Goal: Navigation & Orientation: Find specific page/section

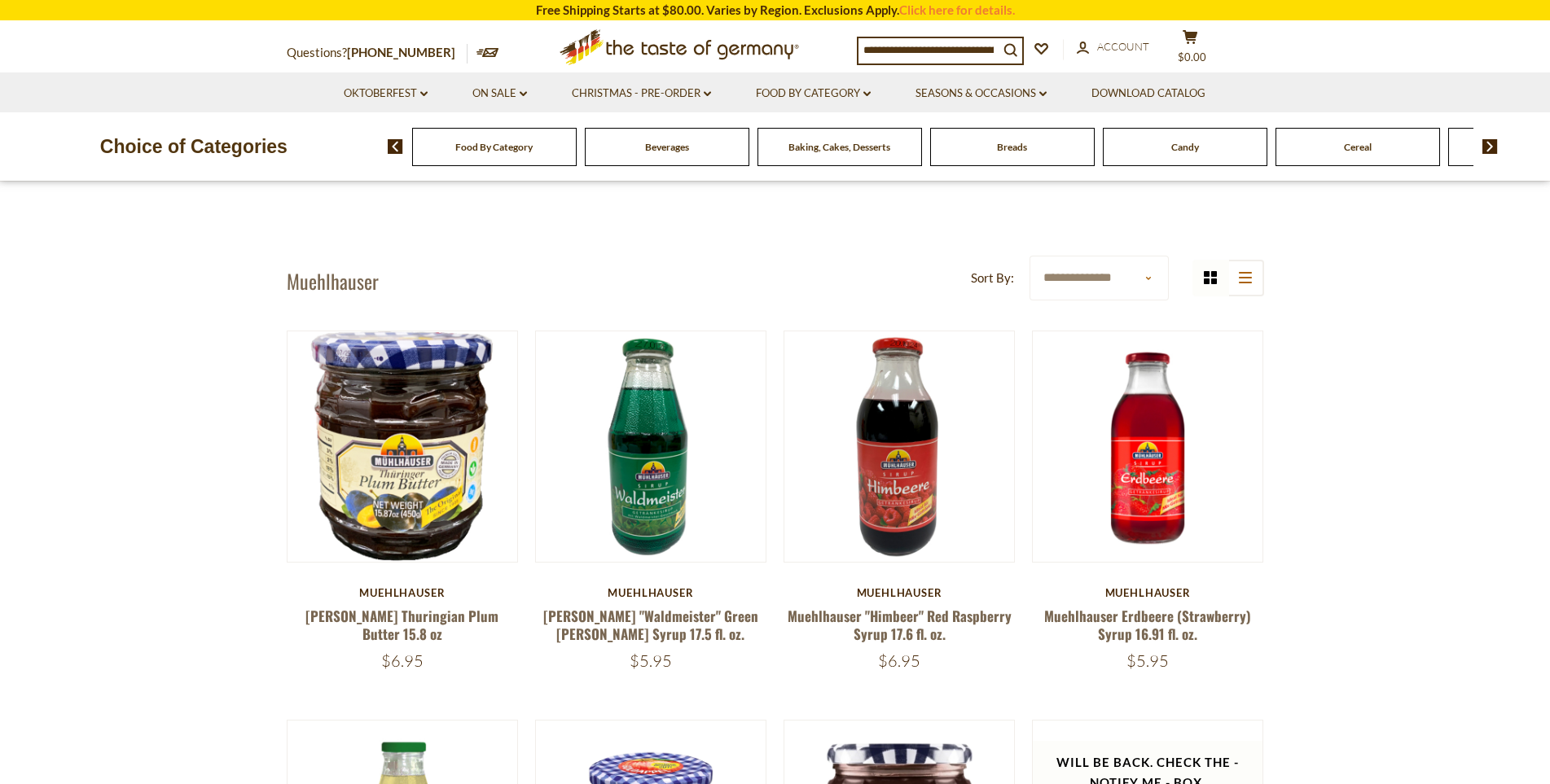
scroll to position [489, 0]
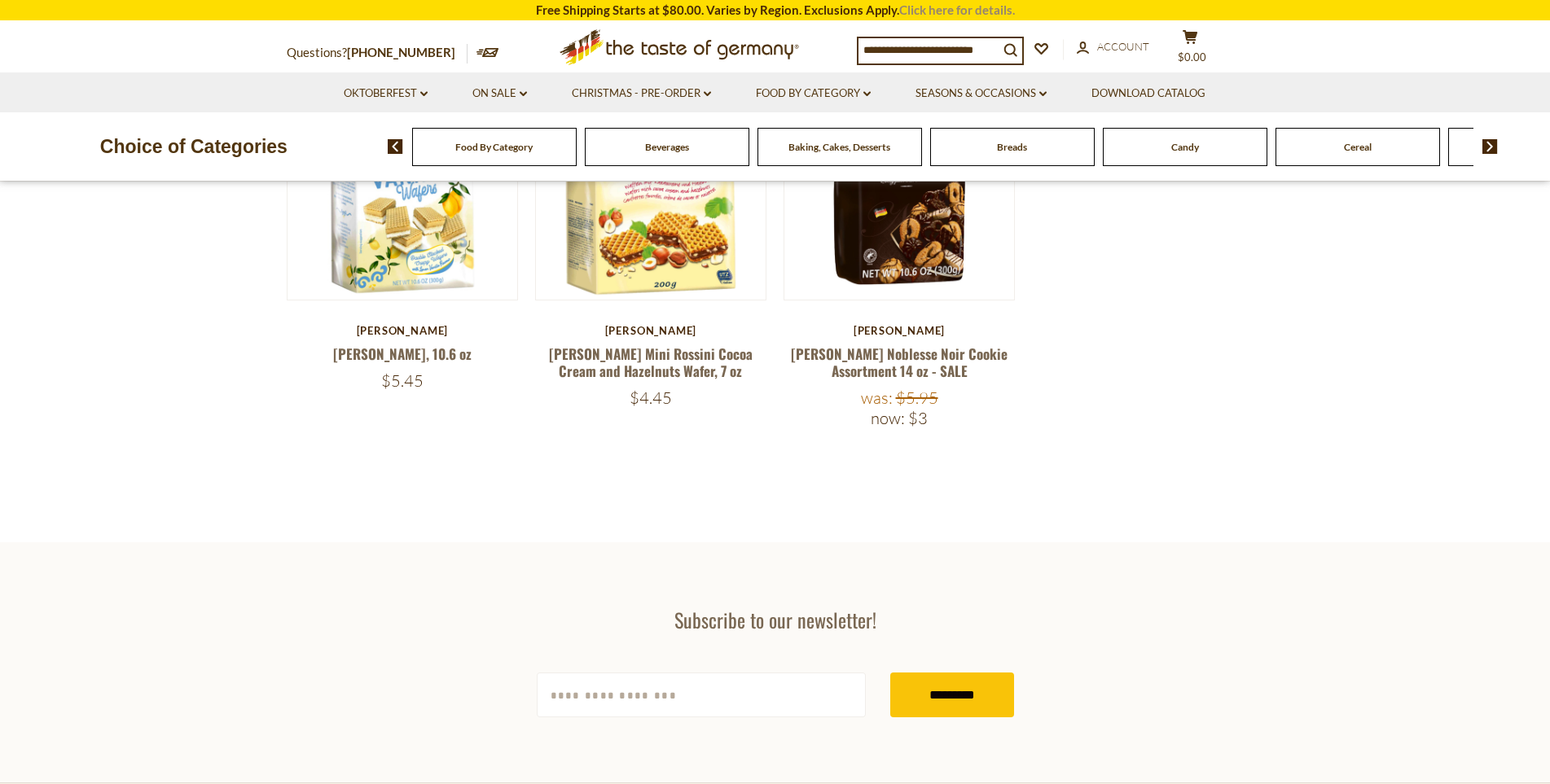
scroll to position [652, 0]
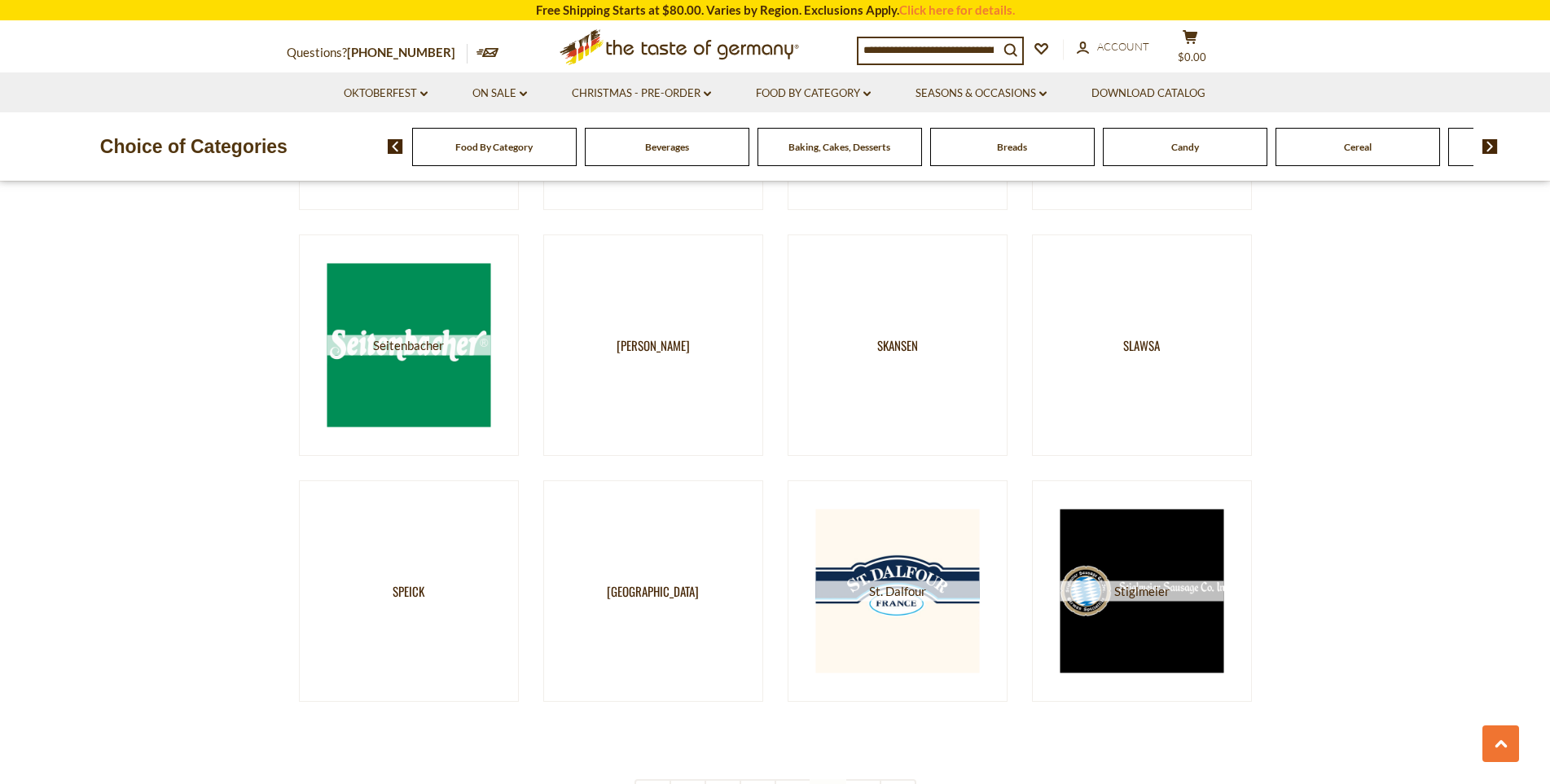
scroll to position [2849, 0]
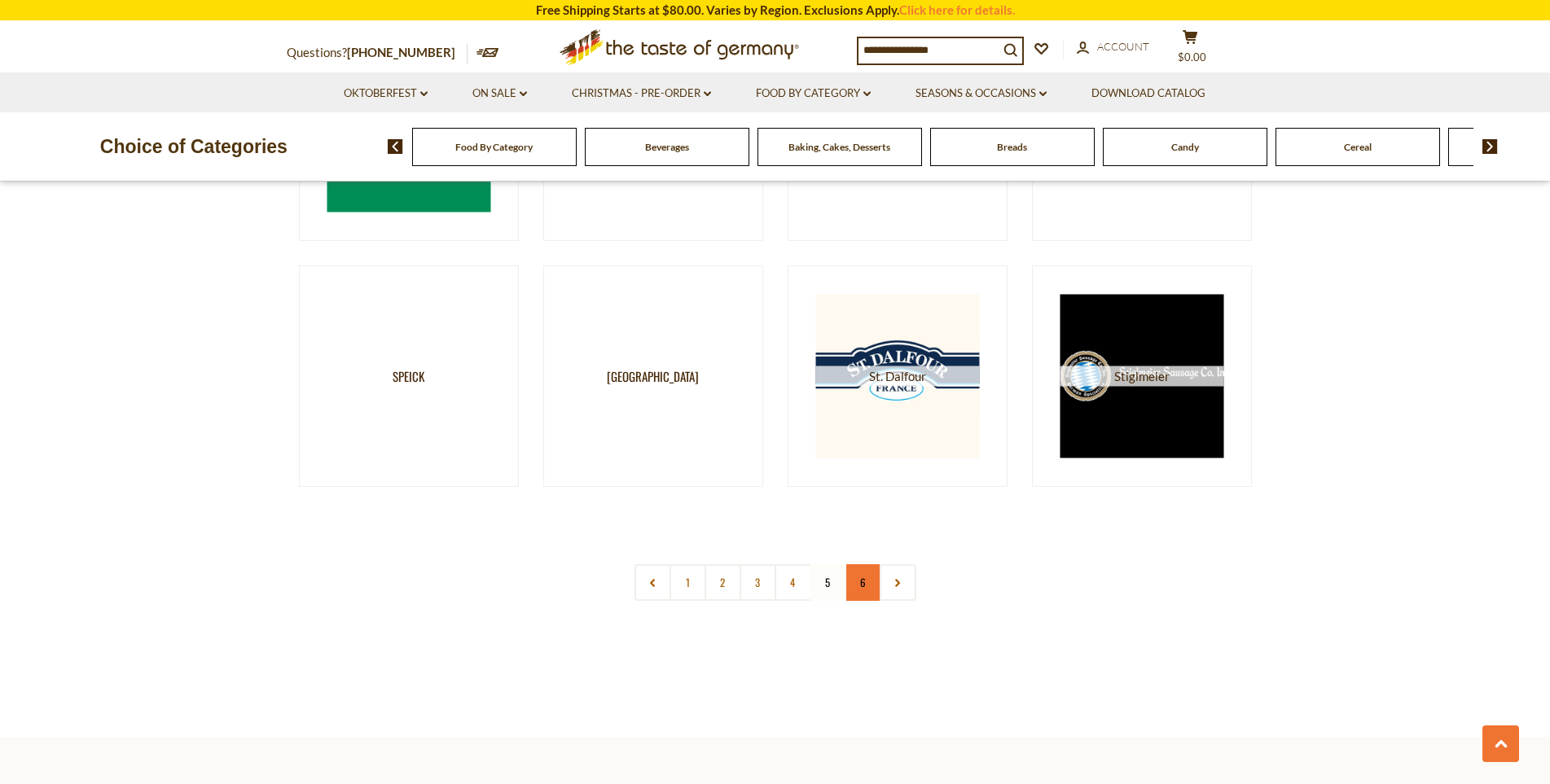
click at [859, 584] on link "6" at bounding box center [862, 582] width 37 height 37
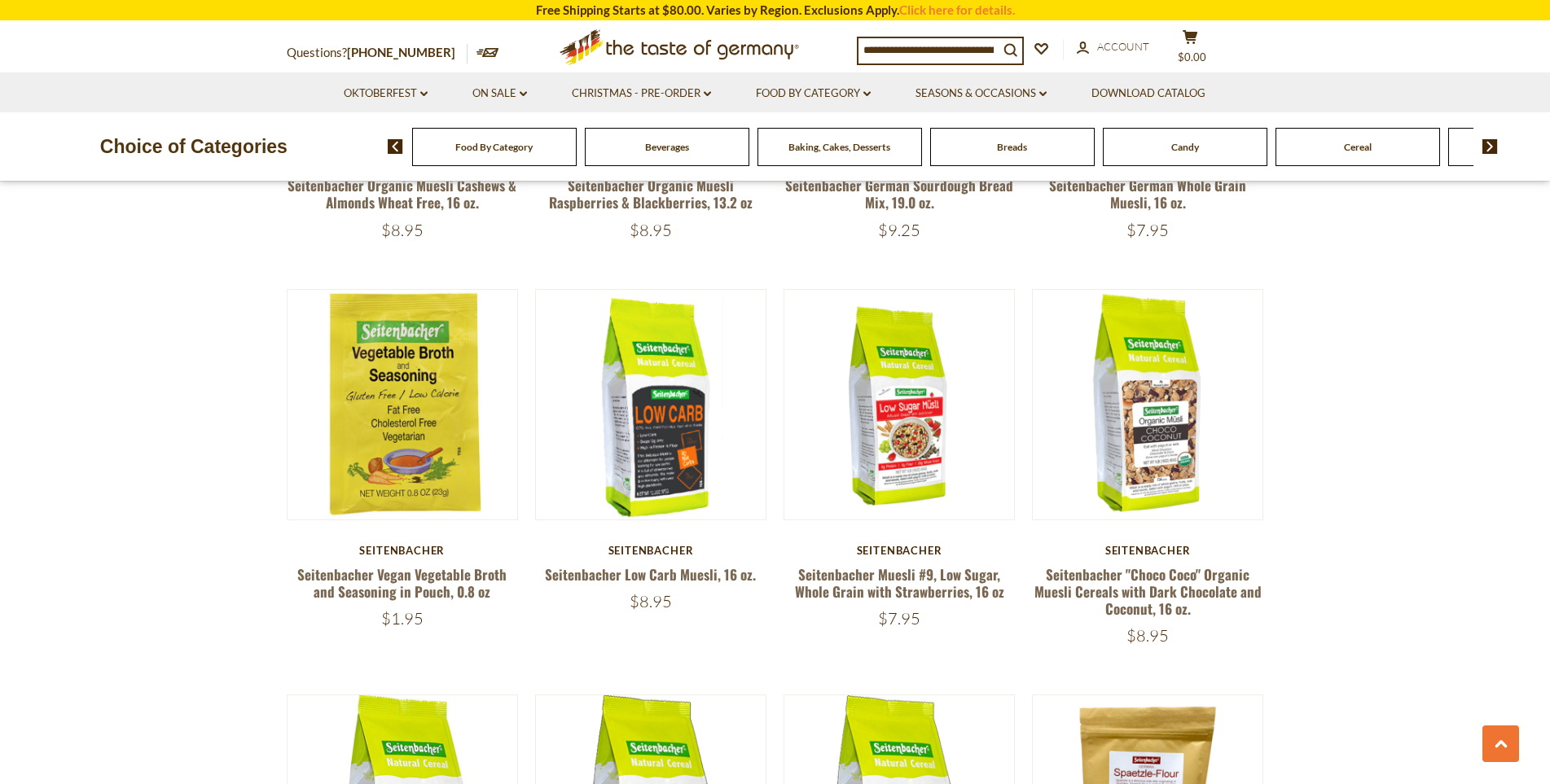
scroll to position [1302, 0]
